Goal: Register for event/course

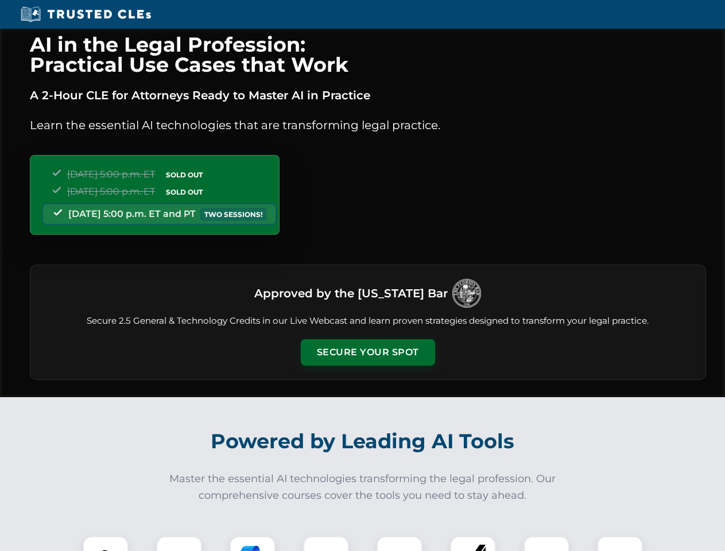
click at [367, 352] on button "Secure Your Spot" at bounding box center [368, 352] width 134 height 26
click at [106, 544] on img at bounding box center [105, 558] width 33 height 33
